Goal: Use online tool/utility: Utilize a website feature to perform a specific function

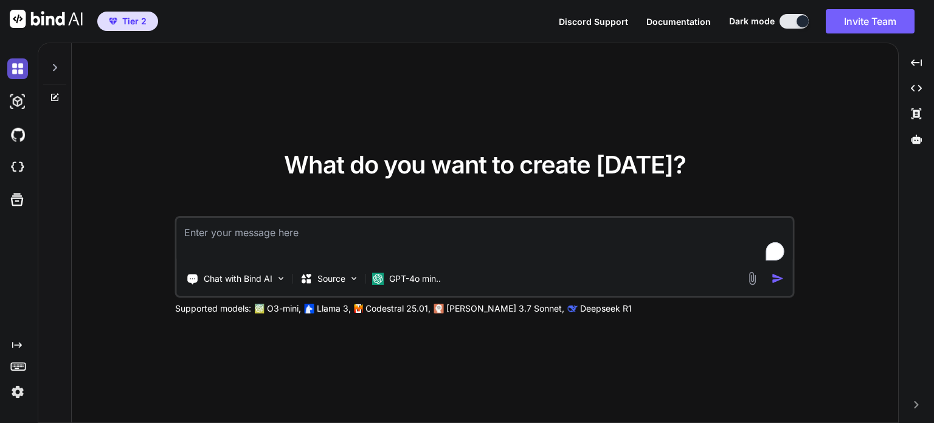
click at [16, 71] on img at bounding box center [17, 68] width 21 height 21
click at [56, 76] on div at bounding box center [54, 64] width 23 height 42
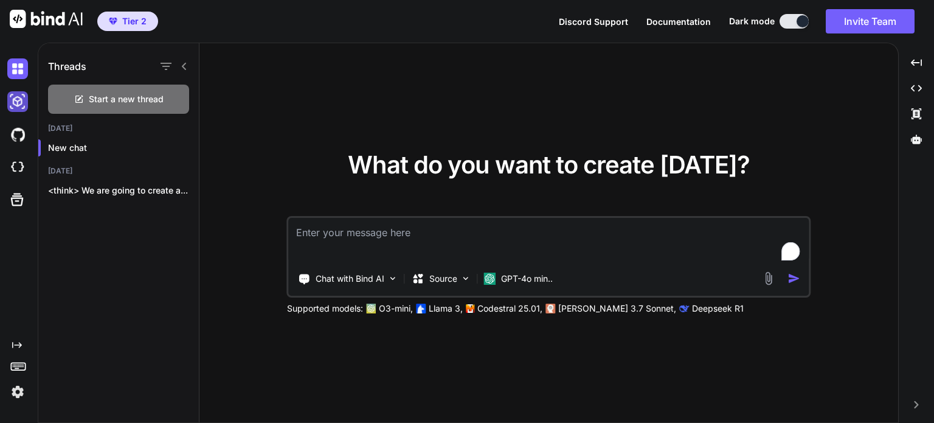
click at [14, 96] on img at bounding box center [17, 101] width 21 height 21
type textarea "x"
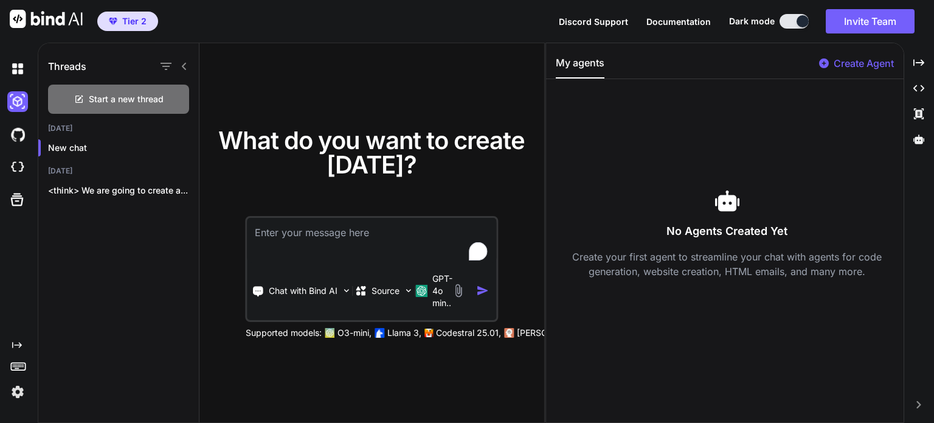
click at [349, 247] on textarea "To enrich screen reader interactions, please activate Accessibility in Grammarl…" at bounding box center [372, 240] width 249 height 45
paste textarea "SideHitsAllDay Project Brief: Mountain Mapping App for Skiers and Snowboarders …"
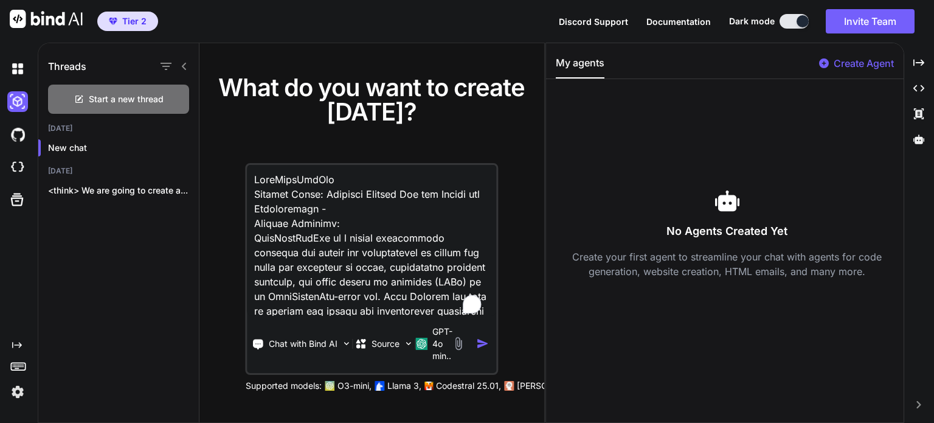
scroll to position [3460, 0]
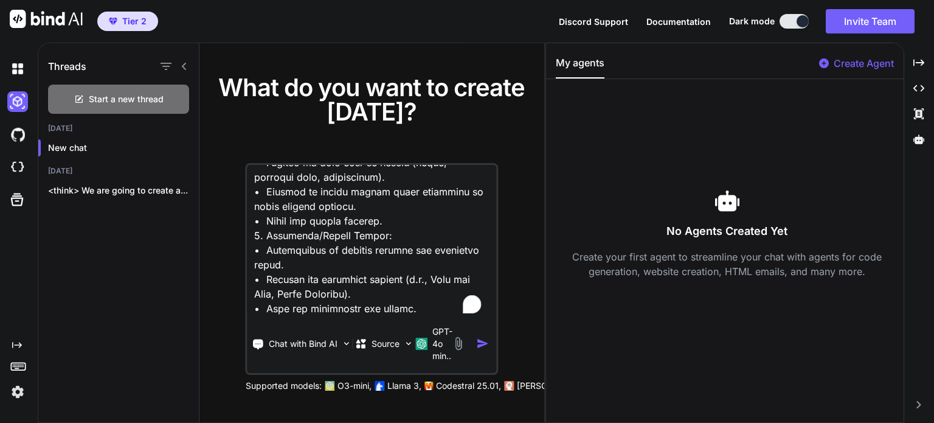
type textarea "SideHitsAllDay Project Brief: Mountain Mapping App for Skiers and Snowboarders …"
click at [480, 344] on img "button" at bounding box center [482, 343] width 13 height 13
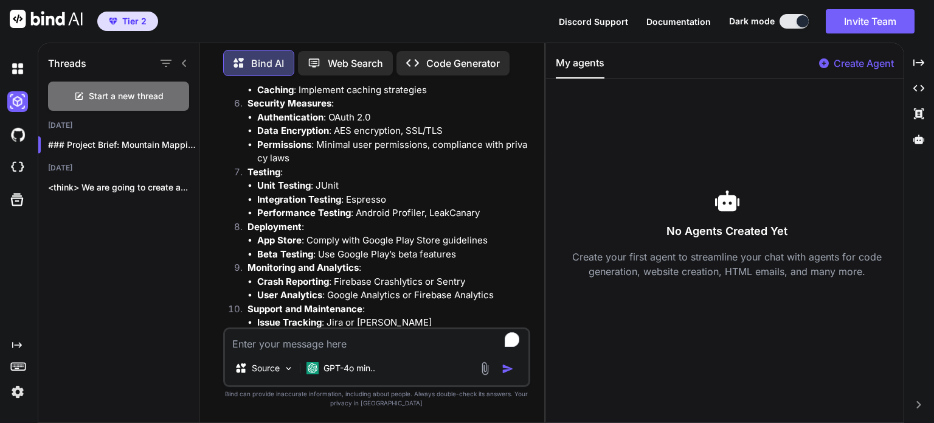
scroll to position [3800, 0]
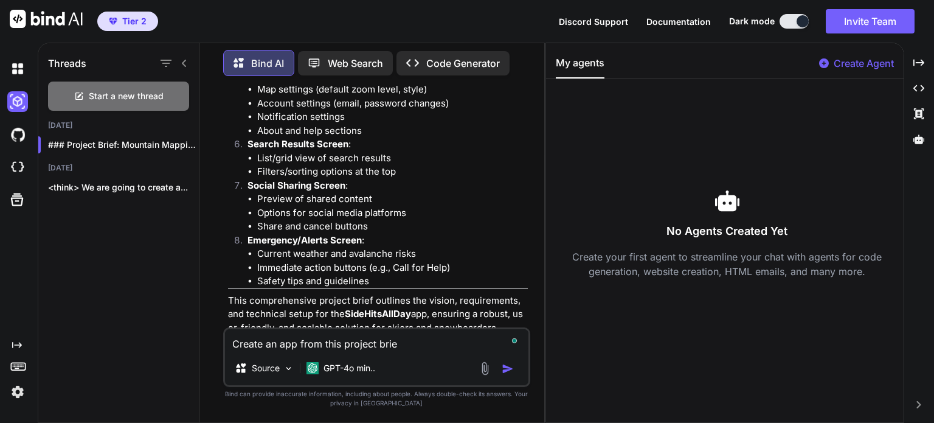
type textarea "Create an app from this project brief"
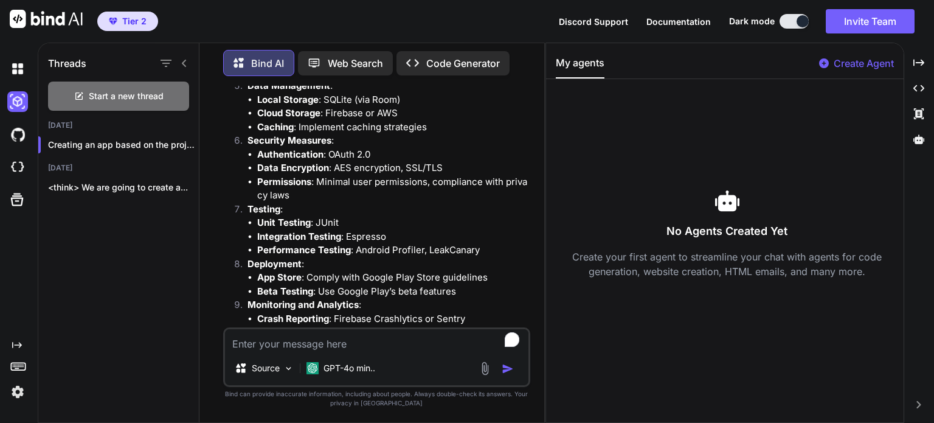
scroll to position [3131, 0]
click at [450, 58] on p "Code Generator" at bounding box center [463, 63] width 74 height 15
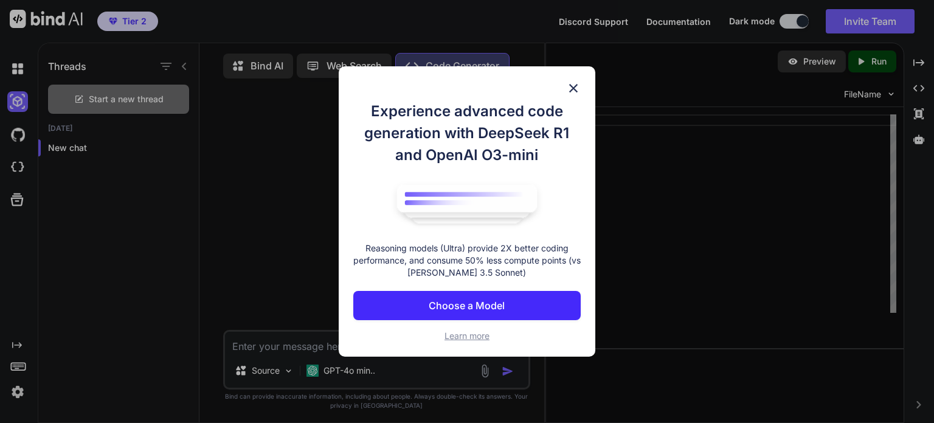
click at [466, 300] on p "Choose a Model" at bounding box center [467, 305] width 76 height 15
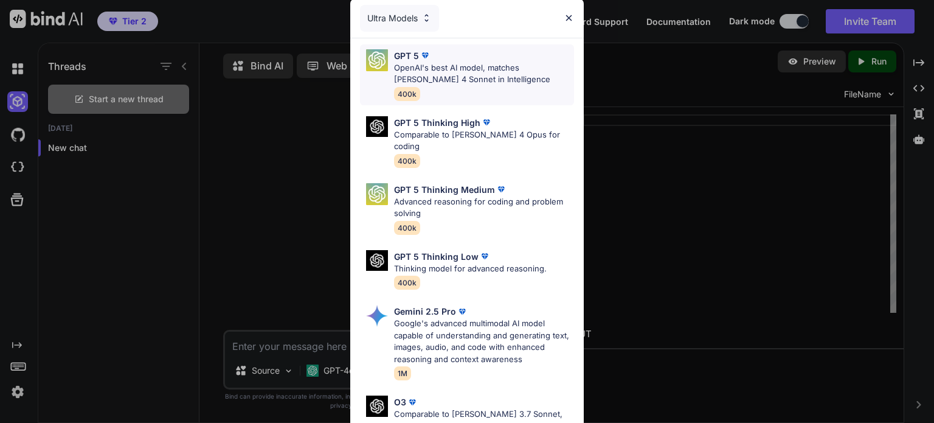
click at [450, 60] on div "GPT 5" at bounding box center [484, 55] width 180 height 13
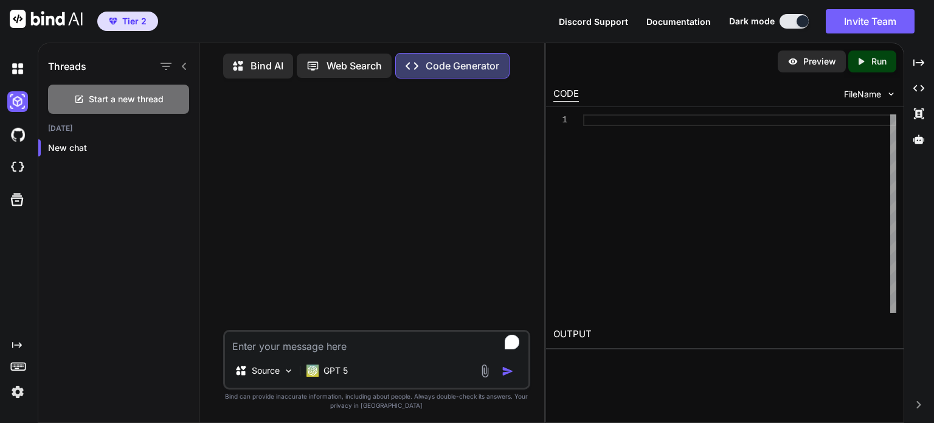
click at [292, 345] on textarea "To enrich screen reader interactions, please activate Accessibility in Grammarl…" at bounding box center [376, 342] width 303 height 22
paste textarea "SideHitsAllDay Project Brief: Mountain Mapping App for Skiers and Snowboarders …"
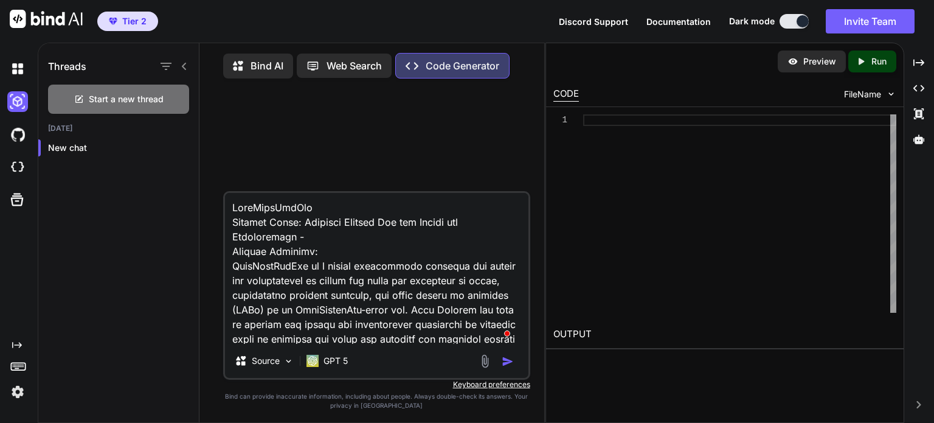
click at [232, 216] on textarea "To enrich screen reader interactions, please activate Accessibility in Grammarl…" at bounding box center [376, 268] width 303 height 151
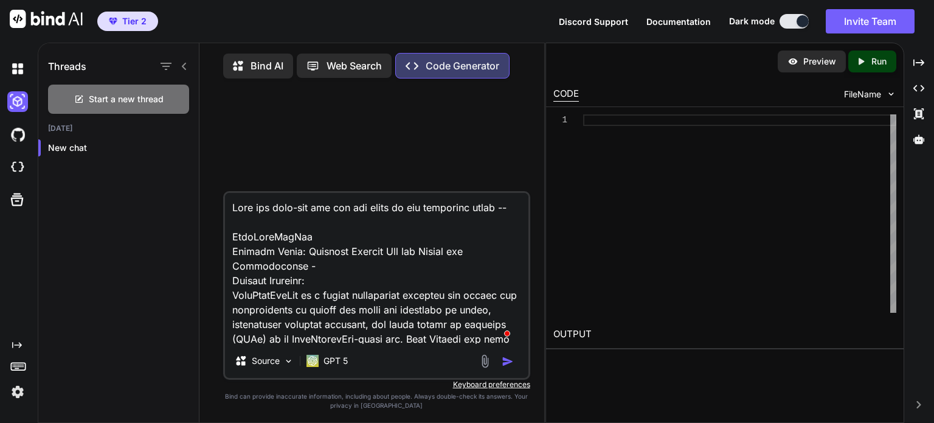
type textarea "Code the back-end for the app based on the following brief - SideHitsAllDay Pro…"
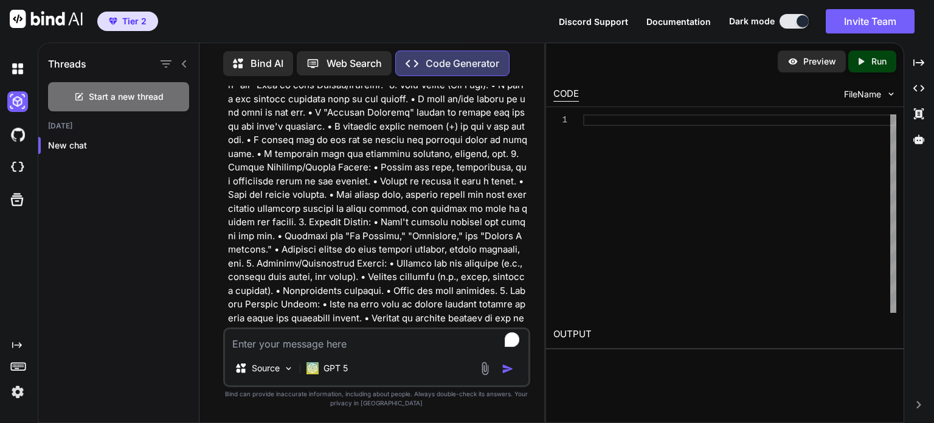
scroll to position [1611, 0]
